Goal: Transaction & Acquisition: Download file/media

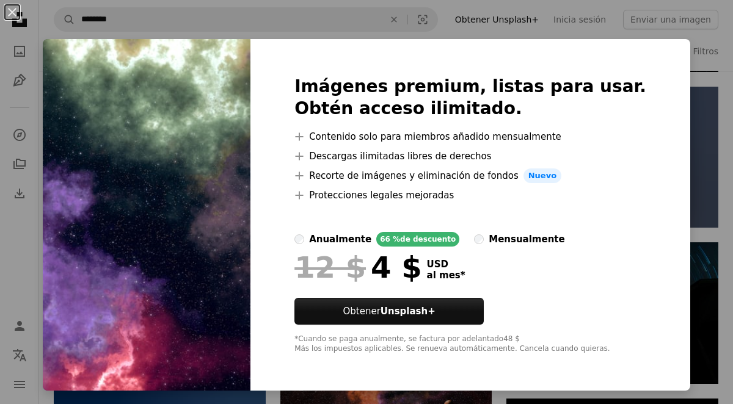
scroll to position [23484, 0]
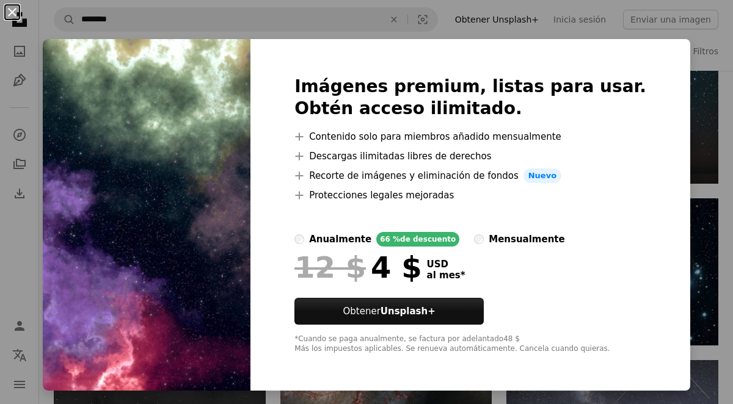
click at [16, 15] on button "An X shape" at bounding box center [12, 12] width 15 height 15
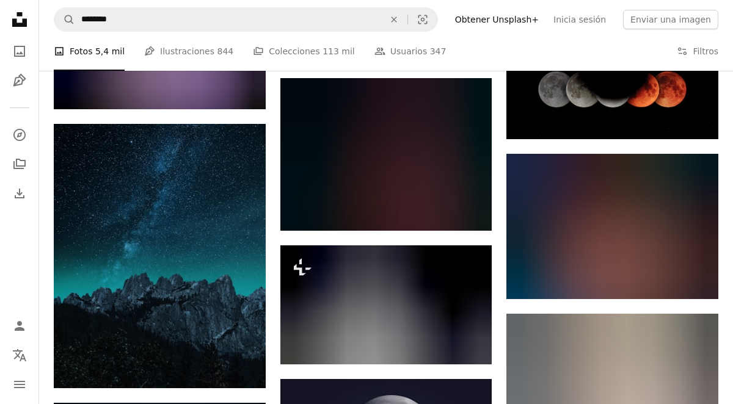
scroll to position [25929, 0]
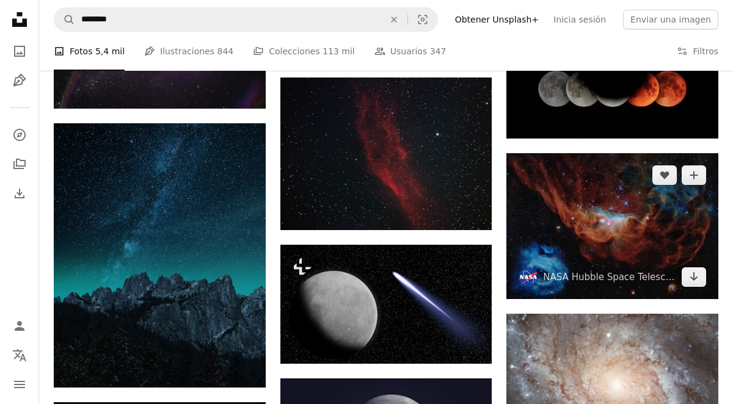
click at [593, 207] on img at bounding box center [612, 225] width 212 height 145
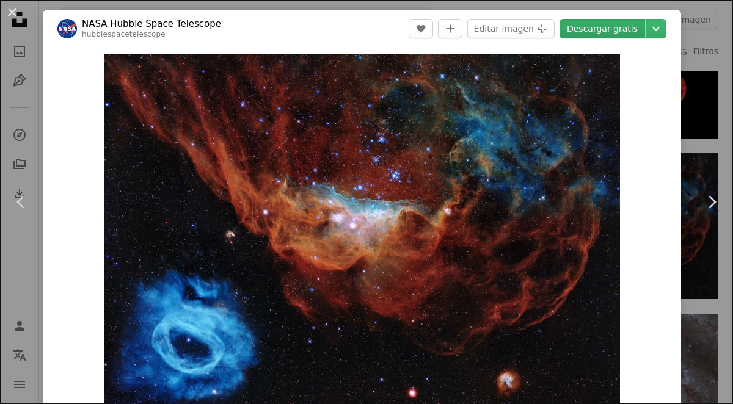
click at [605, 31] on link "Descargar gratis" at bounding box center [601, 29] width 85 height 20
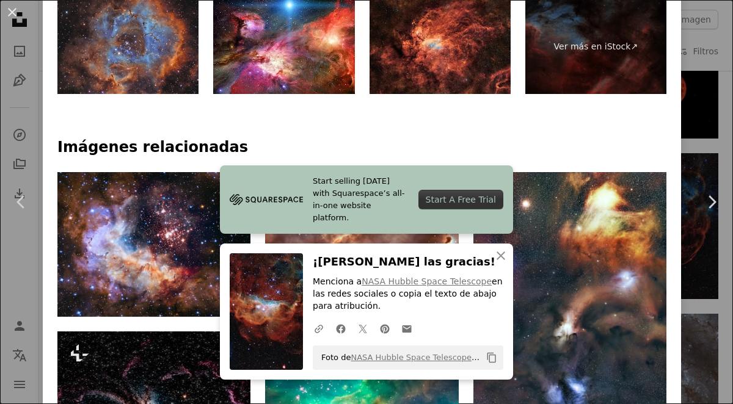
scroll to position [576, 0]
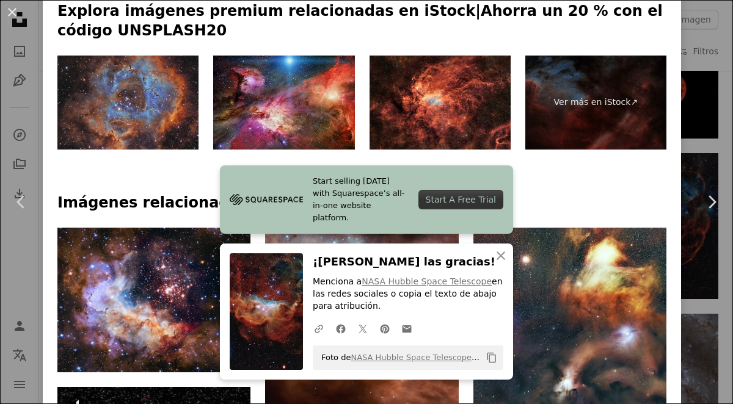
click at [256, 145] on img at bounding box center [283, 103] width 141 height 94
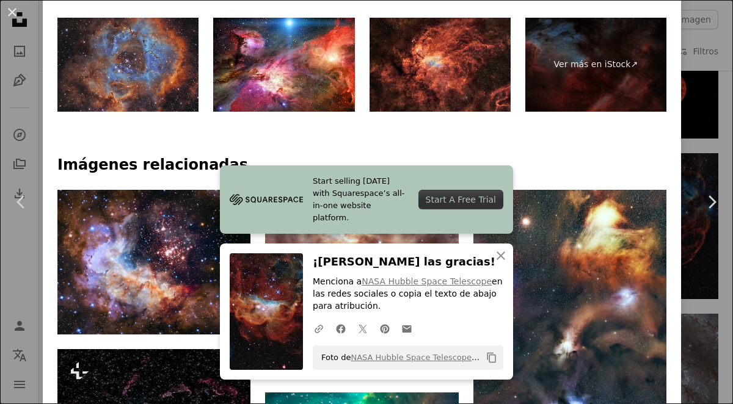
scroll to position [728, 0]
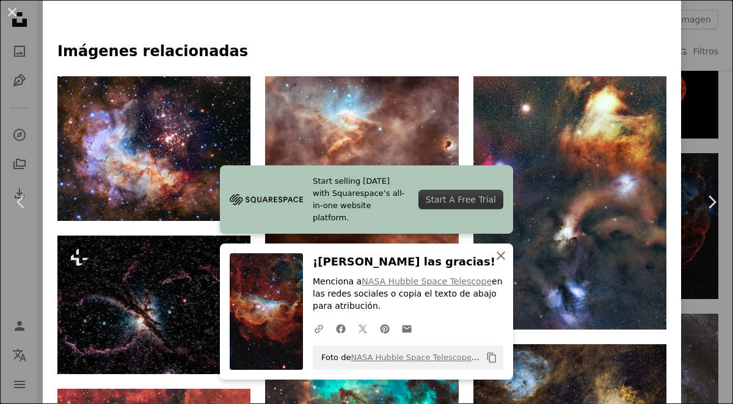
click at [502, 253] on icon "button" at bounding box center [500, 256] width 9 height 9
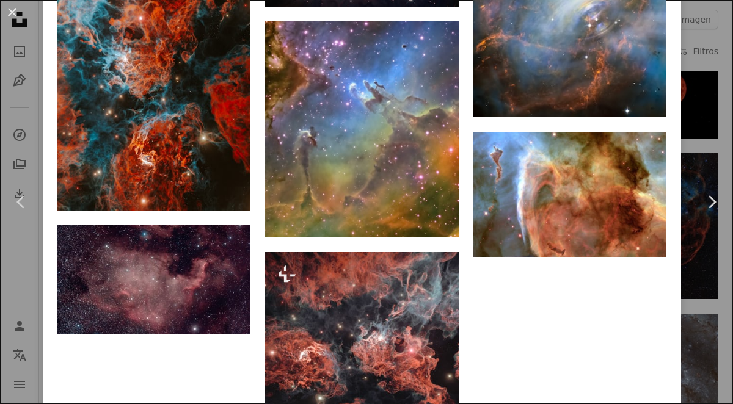
scroll to position [2792, 0]
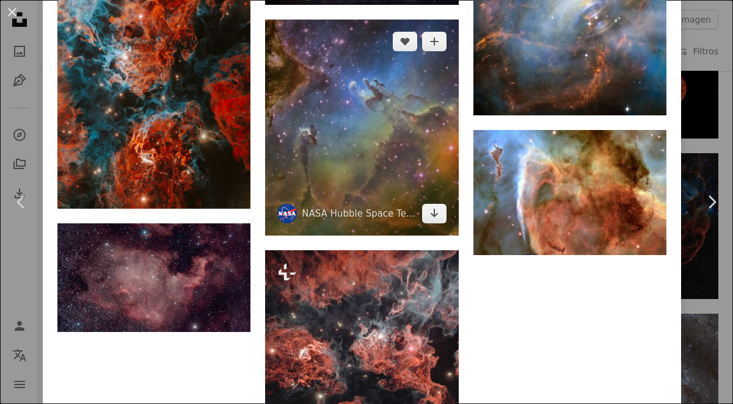
click at [371, 148] on img at bounding box center [361, 128] width 193 height 216
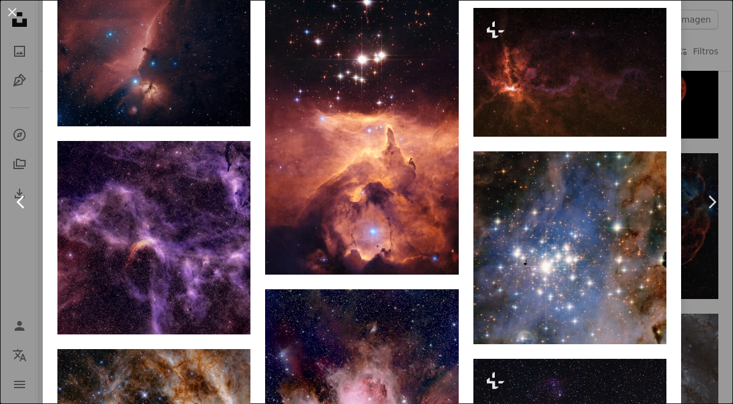
scroll to position [187, 0]
